Goal: Find contact information: Find contact information

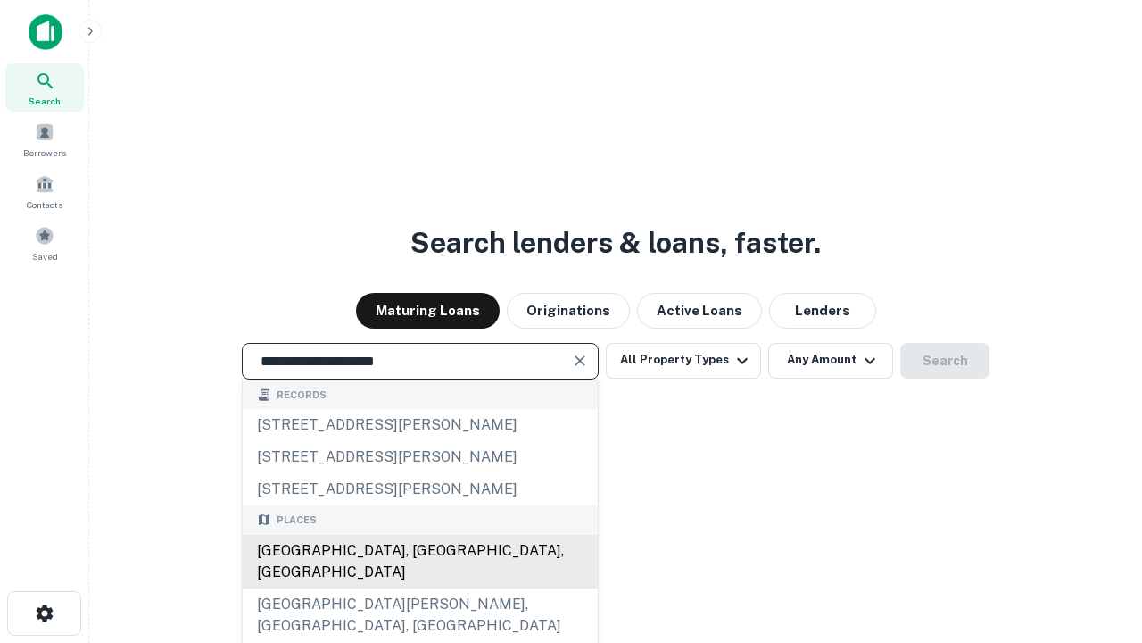
click at [419, 588] on div "[GEOGRAPHIC_DATA], [GEOGRAPHIC_DATA], [GEOGRAPHIC_DATA]" at bounding box center [420, 562] width 355 height 54
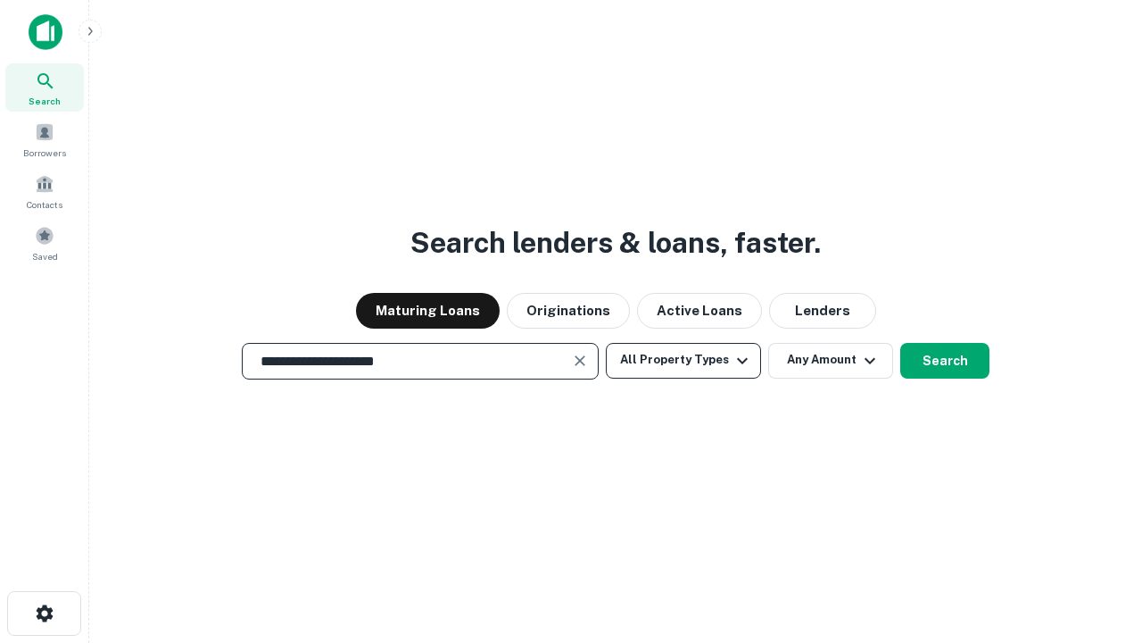
type input "**********"
click at [684, 360] on button "All Property Types" at bounding box center [683, 361] width 155 height 36
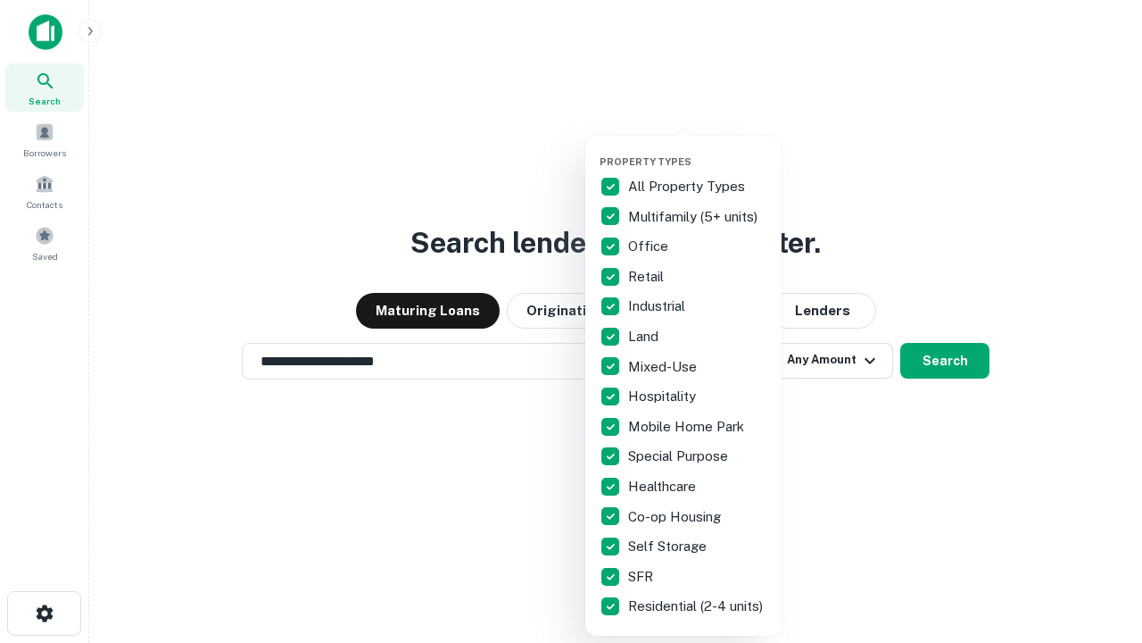
click at [698, 150] on button "button" at bounding box center [698, 150] width 196 height 1
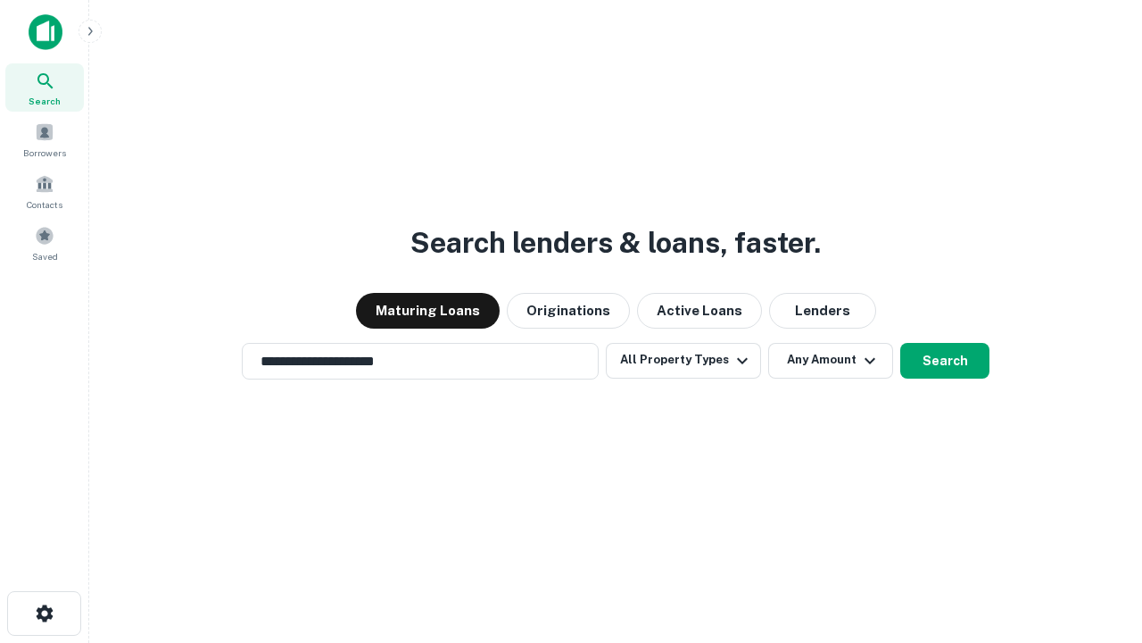
scroll to position [28, 0]
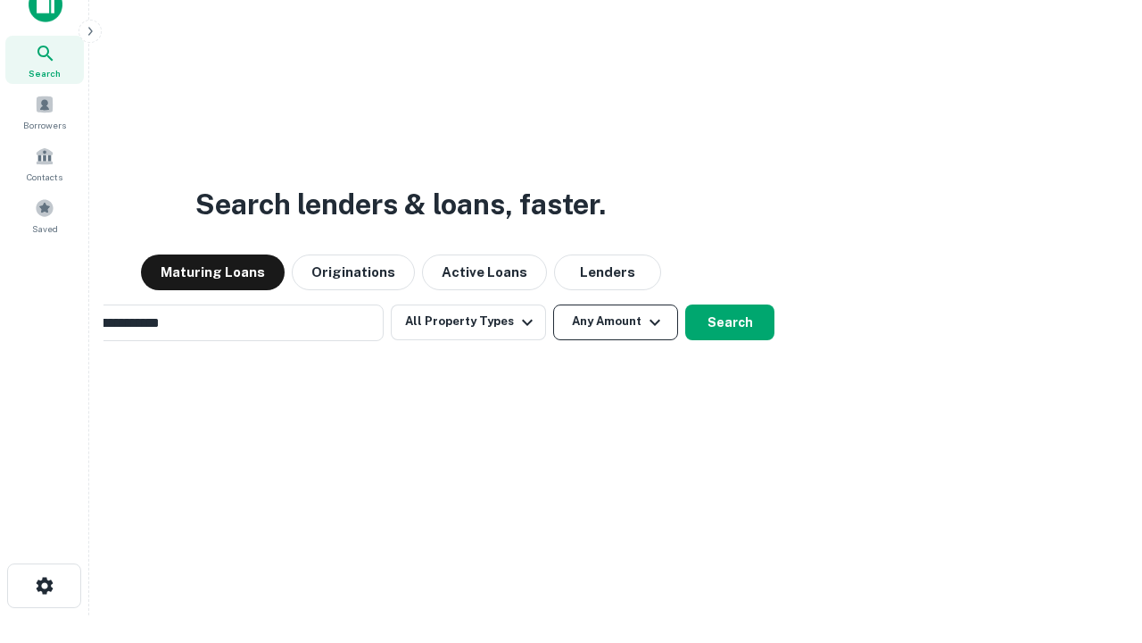
click at [553, 304] on button "Any Amount" at bounding box center [615, 322] width 125 height 36
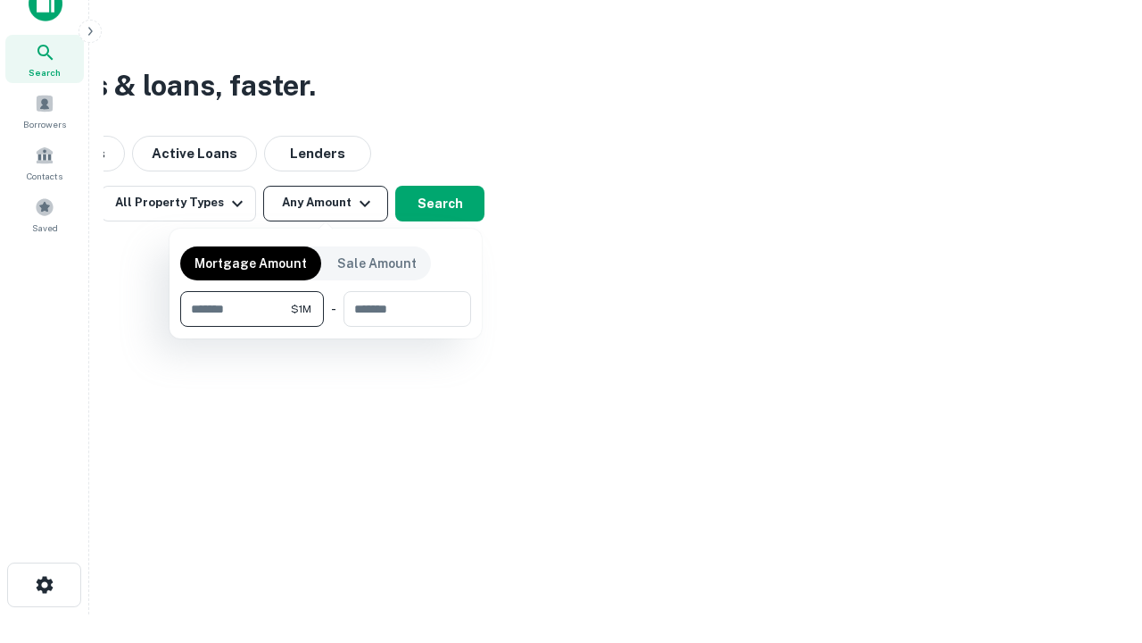
type input "*******"
click at [326, 327] on button "button" at bounding box center [325, 327] width 291 height 1
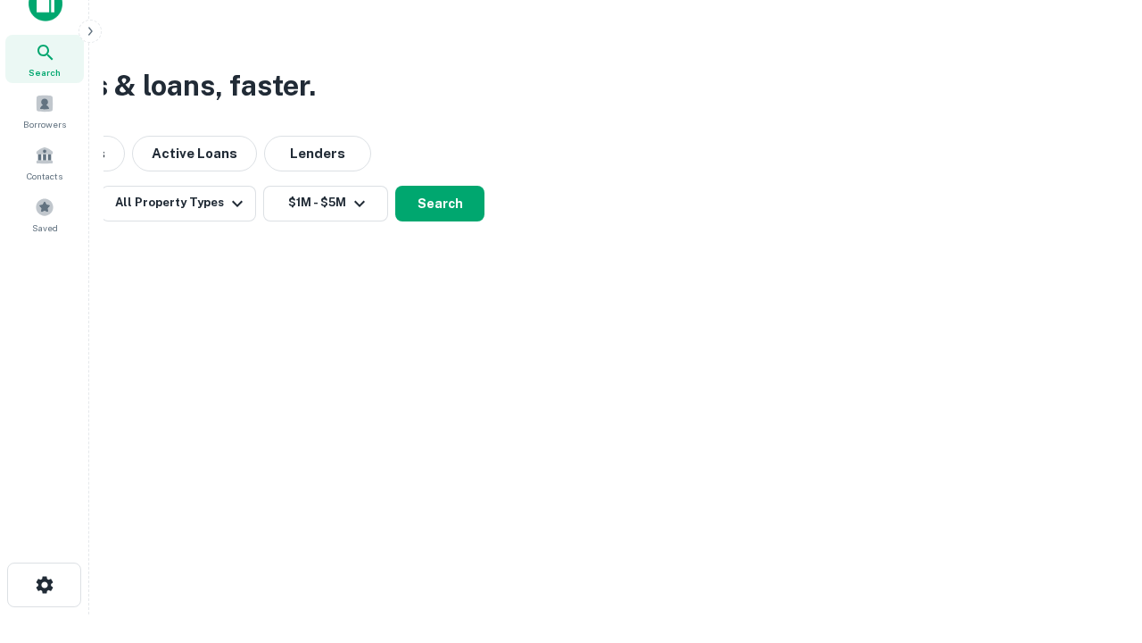
scroll to position [28, 0]
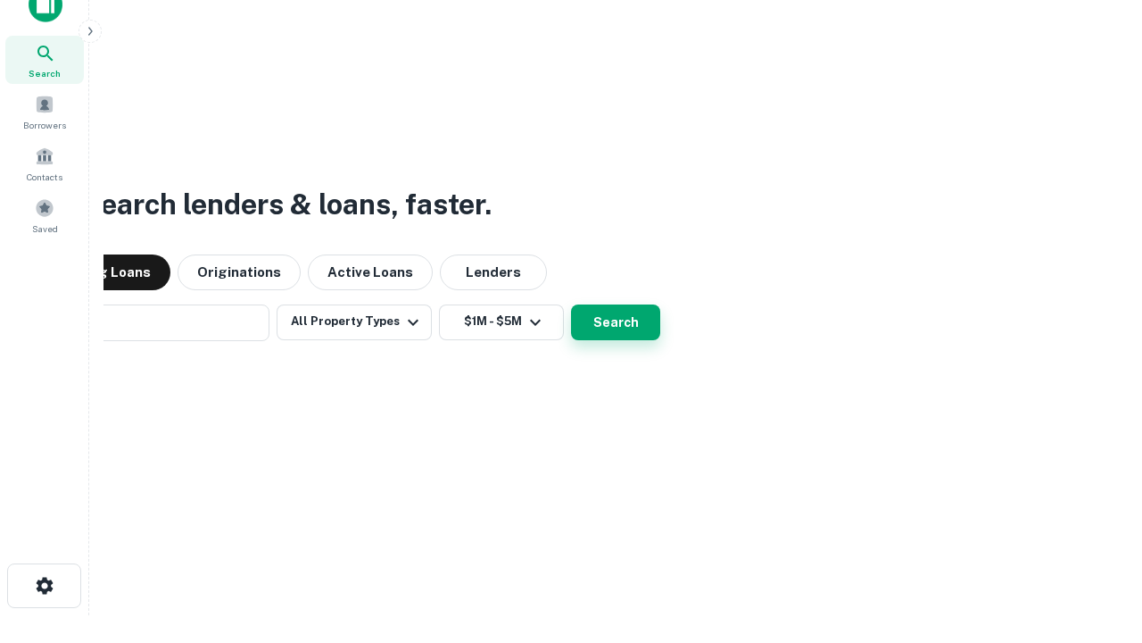
click at [571, 304] on button "Search" at bounding box center [615, 322] width 89 height 36
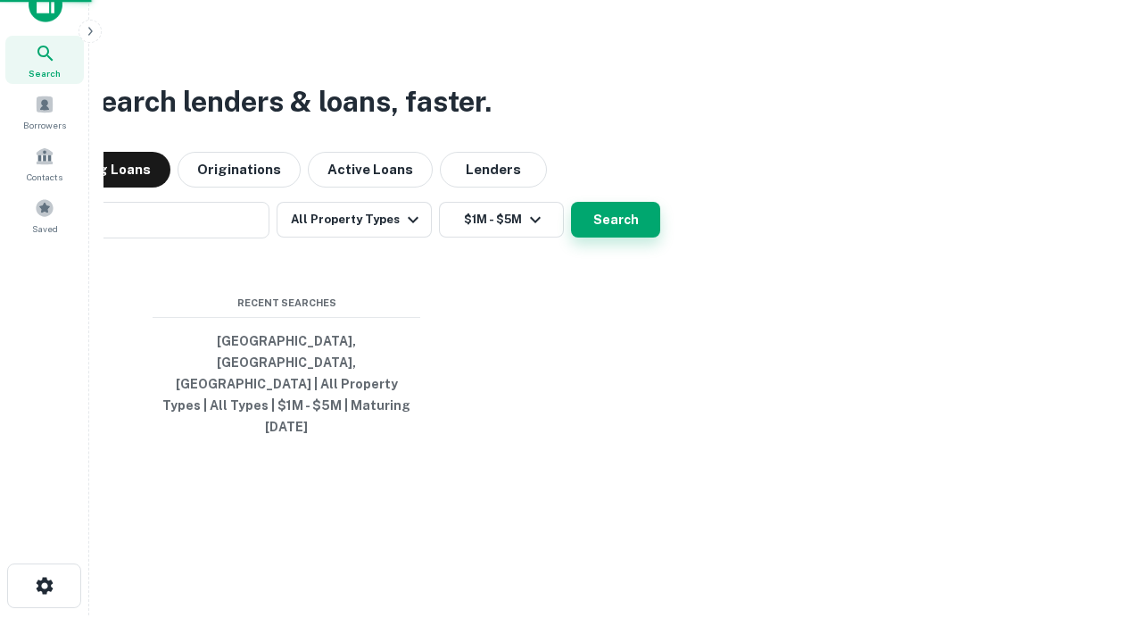
scroll to position [29, 0]
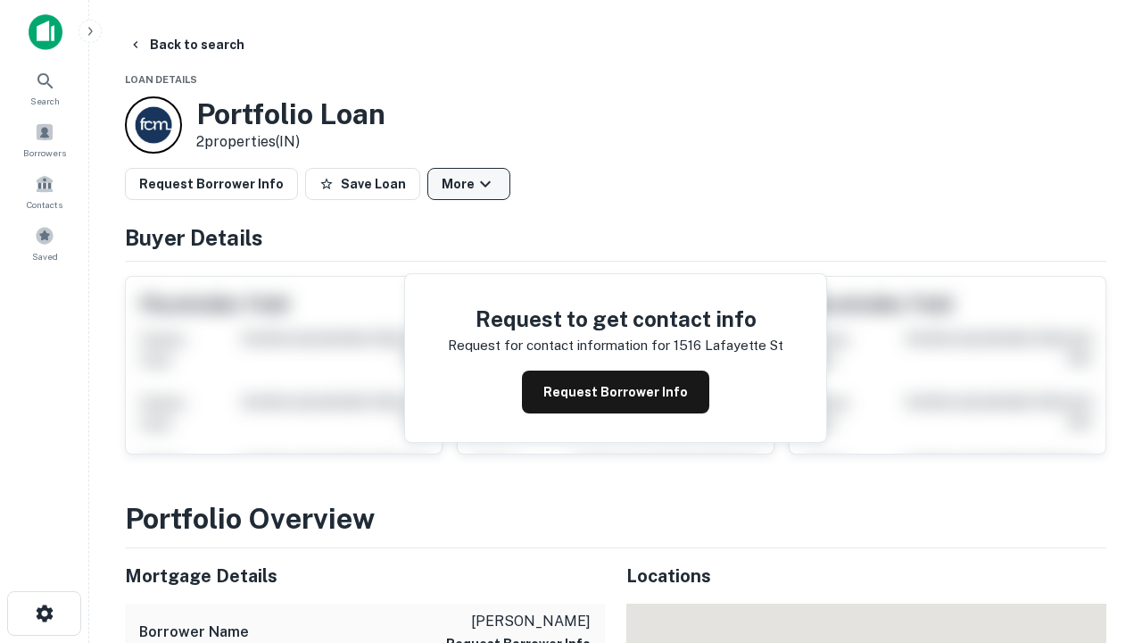
click at [469, 184] on button "More" at bounding box center [468, 184] width 83 height 32
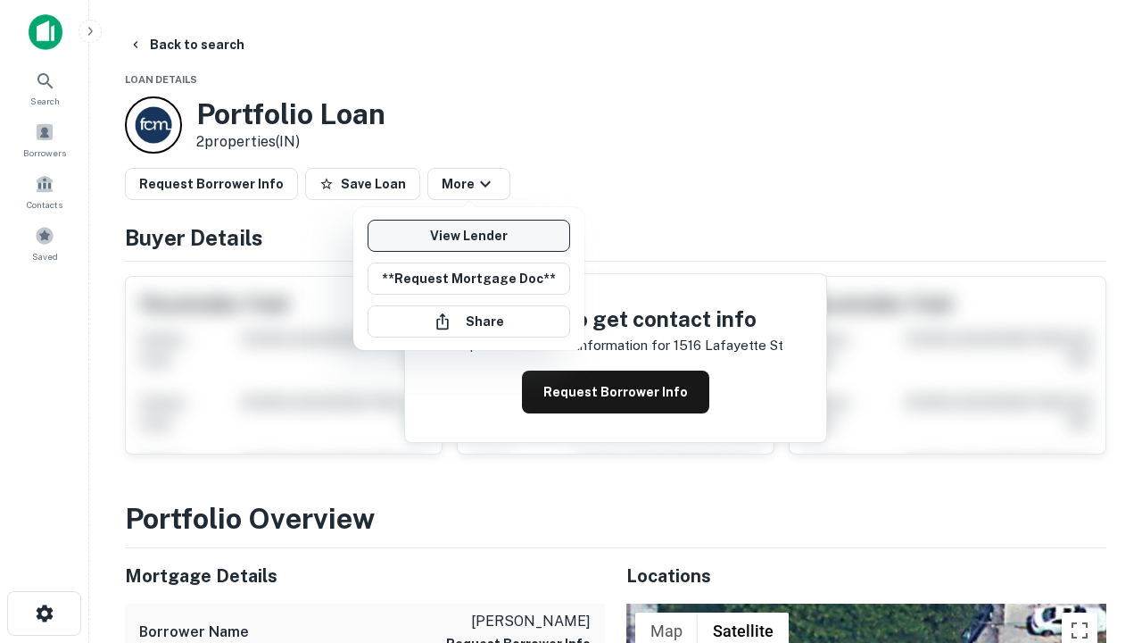
click at [469, 236] on link "View Lender" at bounding box center [469, 236] width 203 height 32
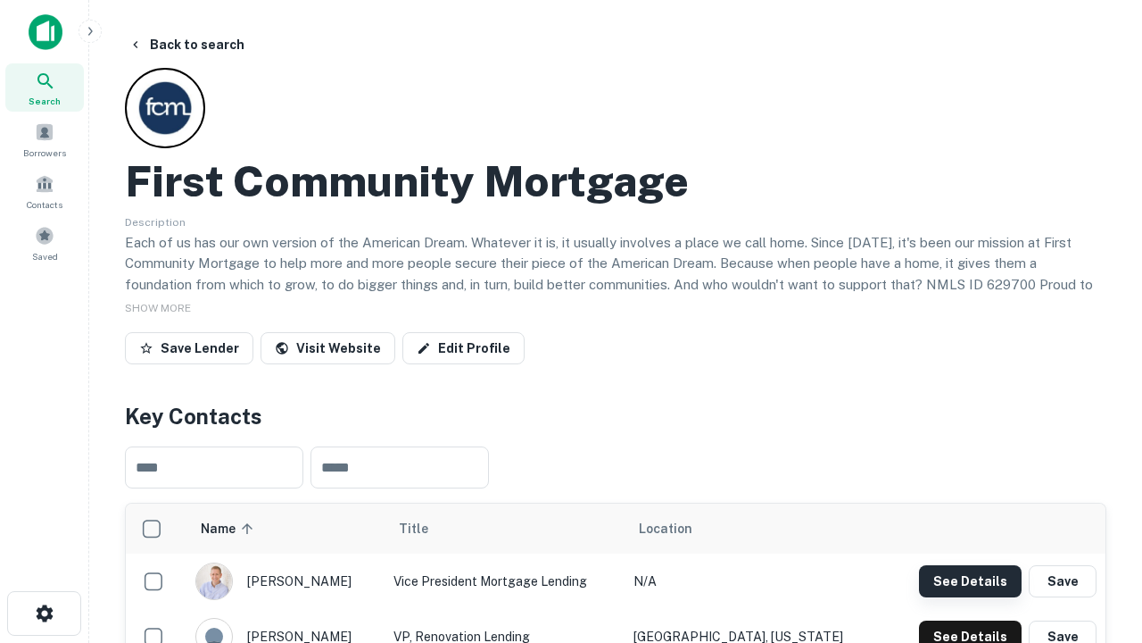
click at [970, 580] on button "See Details" at bounding box center [970, 581] width 103 height 32
click at [44, 613] on icon "button" at bounding box center [44, 612] width 21 height 21
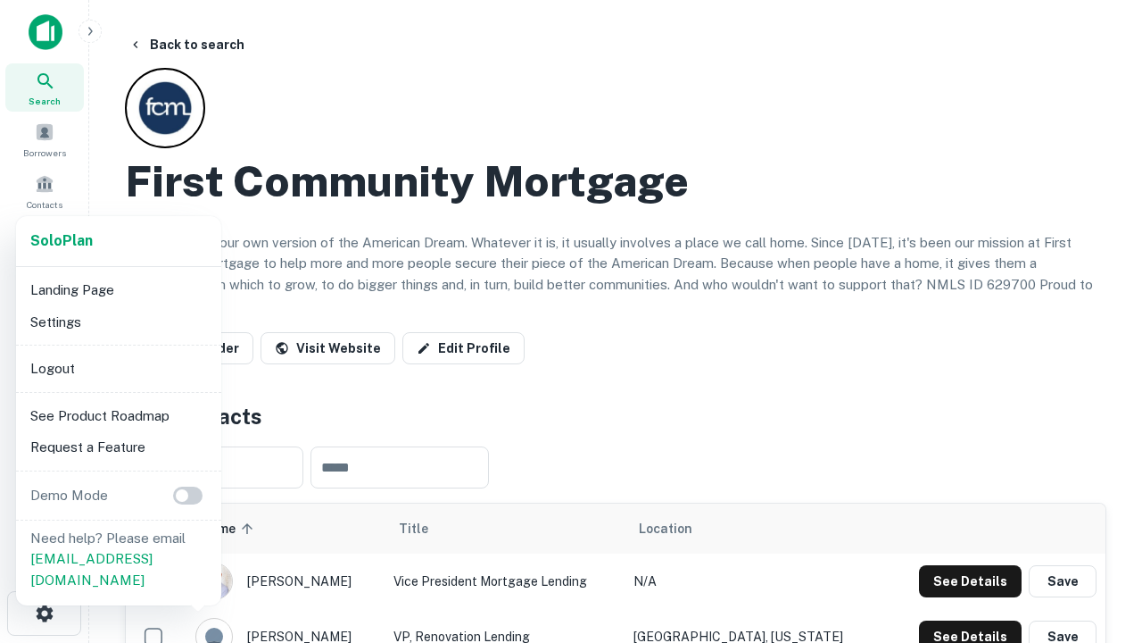
click at [118, 368] on li "Logout" at bounding box center [118, 369] width 191 height 32
